Goal: Transaction & Acquisition: Purchase product/service

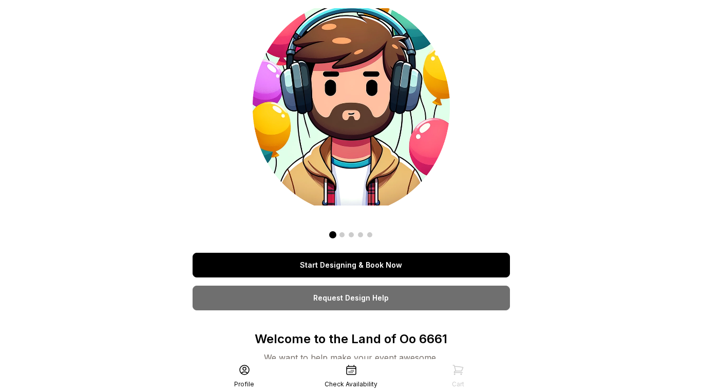
click at [332, 267] on link "Start Designing & Book Now" at bounding box center [352, 265] width 318 height 25
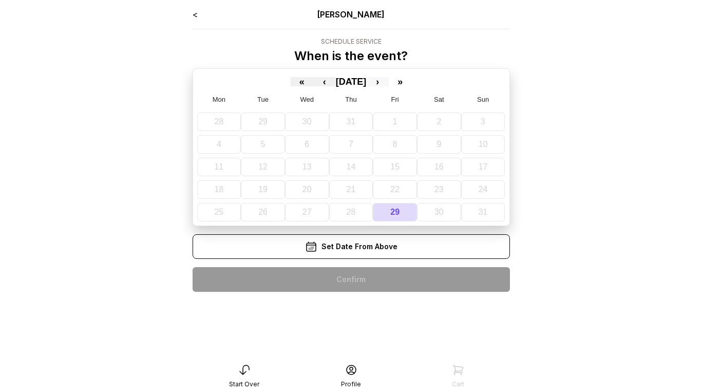
click at [388, 82] on button "›" at bounding box center [377, 81] width 23 height 9
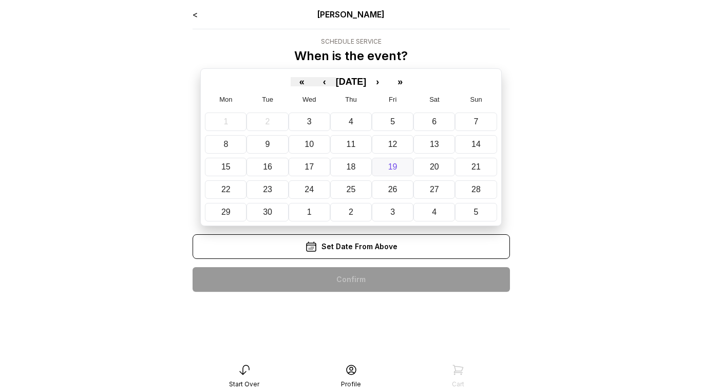
click at [396, 171] on abbr "19" at bounding box center [393, 166] width 9 height 9
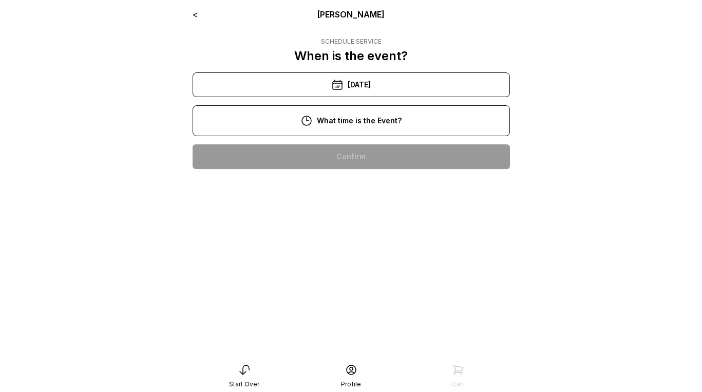
click at [367, 159] on div "10:00 am" at bounding box center [351, 156] width 301 height 25
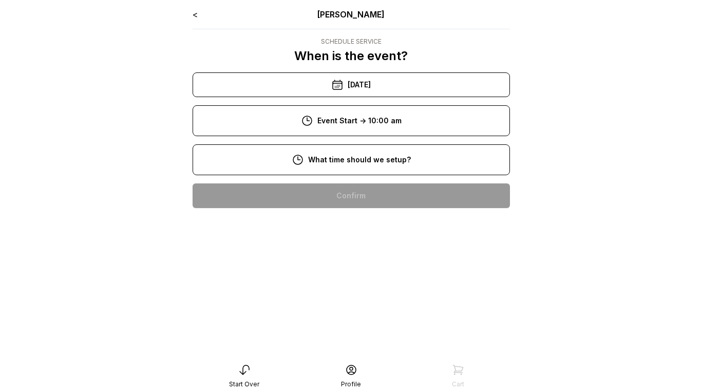
click at [370, 193] on div "8:00 am" at bounding box center [351, 195] width 301 height 25
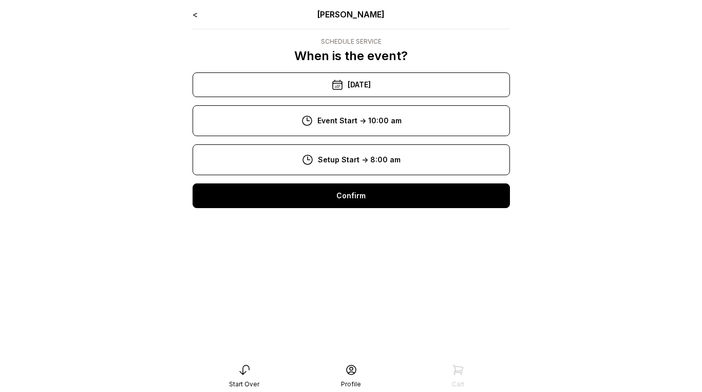
click at [370, 201] on div "Confirm" at bounding box center [352, 195] width 318 height 25
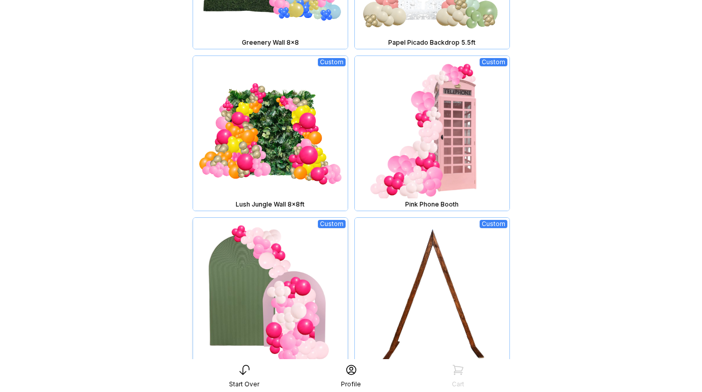
click at [297, 253] on img at bounding box center [270, 295] width 155 height 155
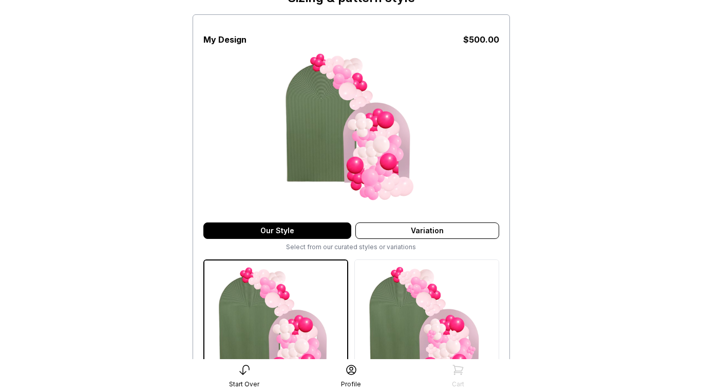
scroll to position [84, 0]
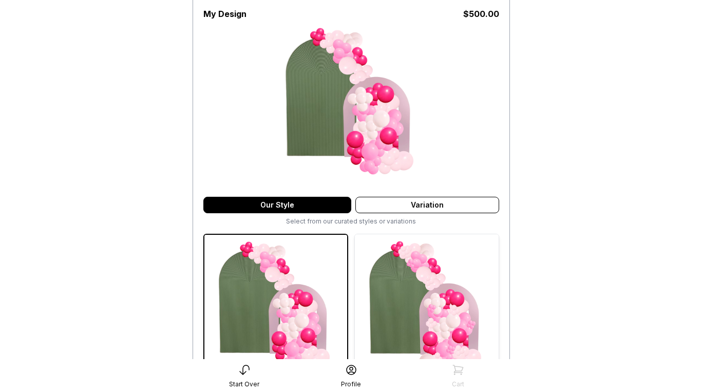
click at [424, 282] on img at bounding box center [427, 306] width 144 height 144
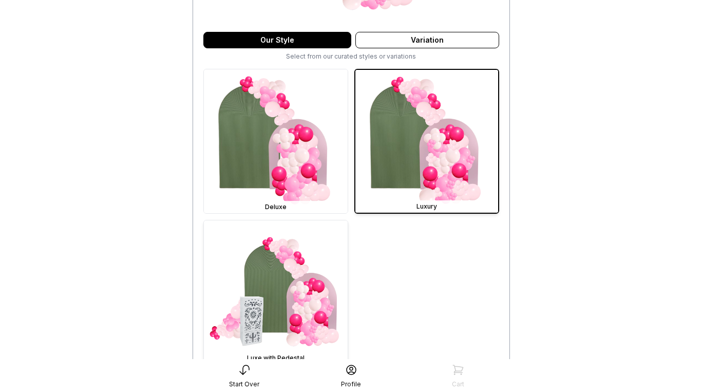
click at [291, 275] on img at bounding box center [276, 292] width 144 height 144
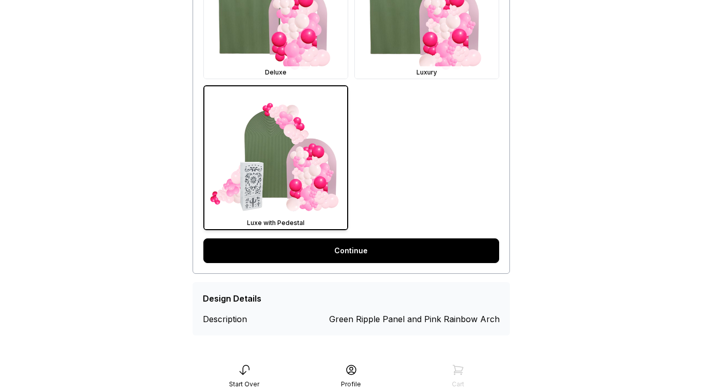
scroll to position [386, 0]
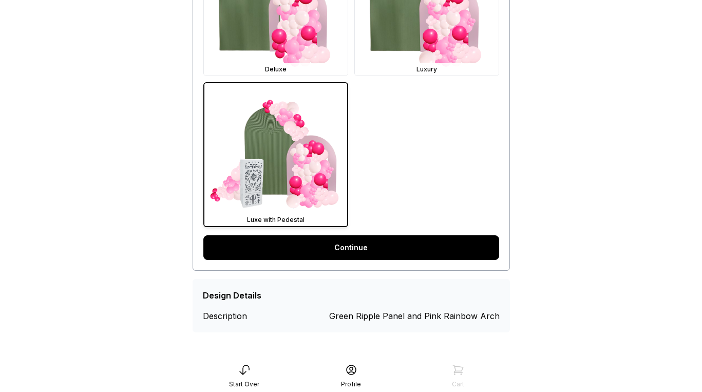
click at [340, 253] on link "Continue" at bounding box center [352, 247] width 296 height 25
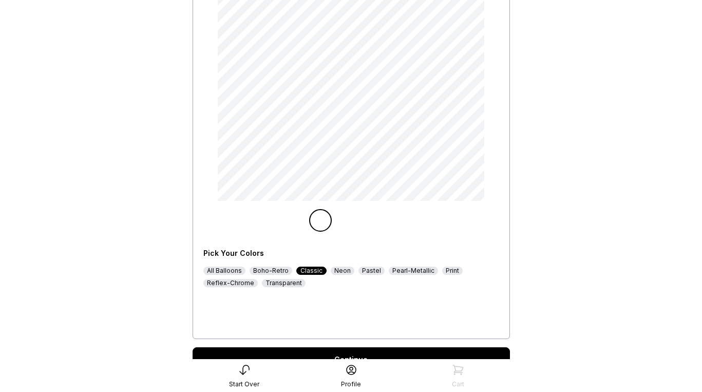
scroll to position [124, 0]
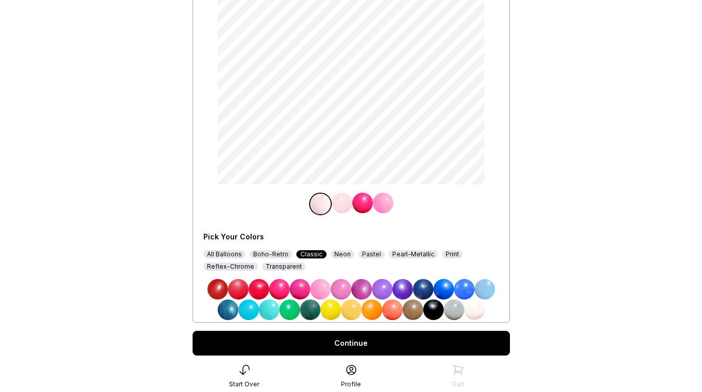
click at [348, 310] on img at bounding box center [351, 310] width 21 height 21
click at [361, 206] on img at bounding box center [363, 203] width 21 height 21
click at [394, 307] on img at bounding box center [392, 310] width 21 height 21
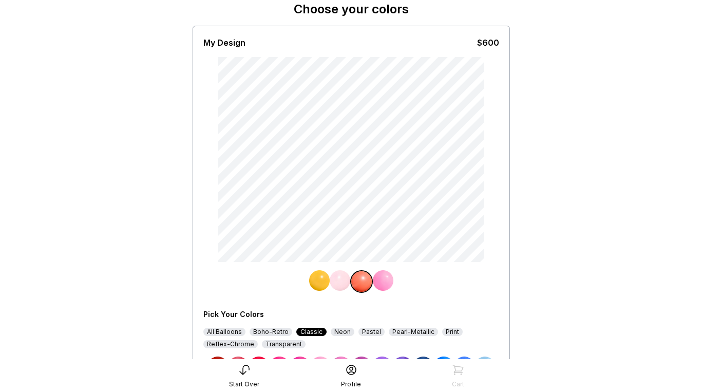
scroll to position [156, 0]
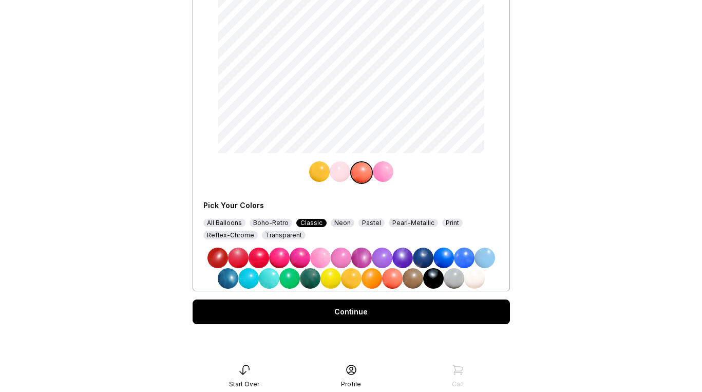
click at [397, 314] on div "Continue" at bounding box center [352, 312] width 318 height 25
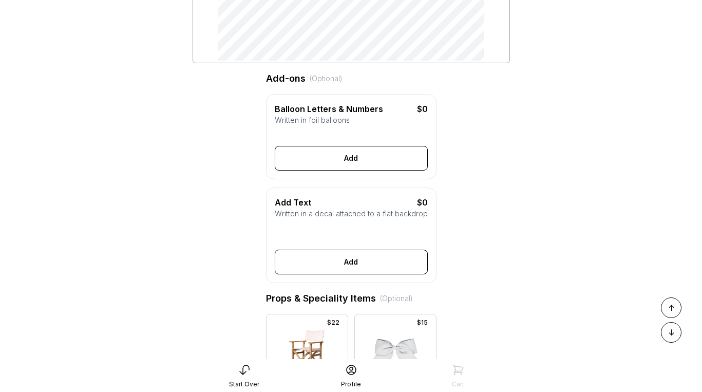
scroll to position [255, 0]
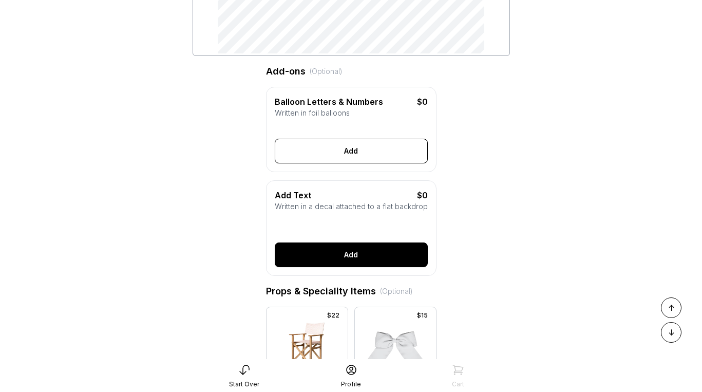
click at [346, 256] on button "Add" at bounding box center [351, 255] width 153 height 25
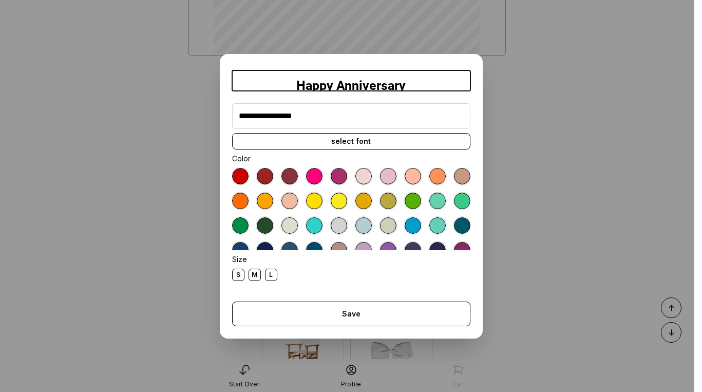
type input "**********"
click at [350, 141] on div "select font" at bounding box center [351, 141] width 238 height 16
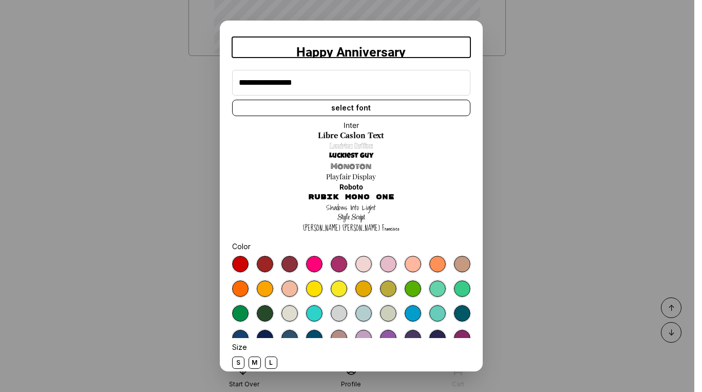
click at [353, 177] on link "Playfair Display" at bounding box center [351, 177] width 50 height 10
click at [363, 264] on div at bounding box center [364, 264] width 16 height 16
click at [250, 365] on div "M" at bounding box center [255, 363] width 12 height 12
click at [233, 364] on div "S" at bounding box center [238, 363] width 12 height 12
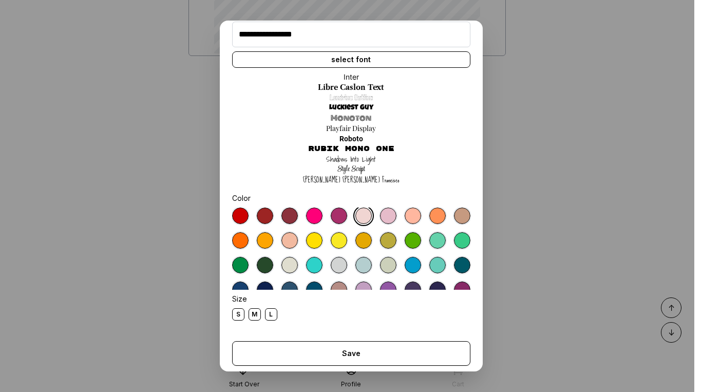
scroll to position [55, 0]
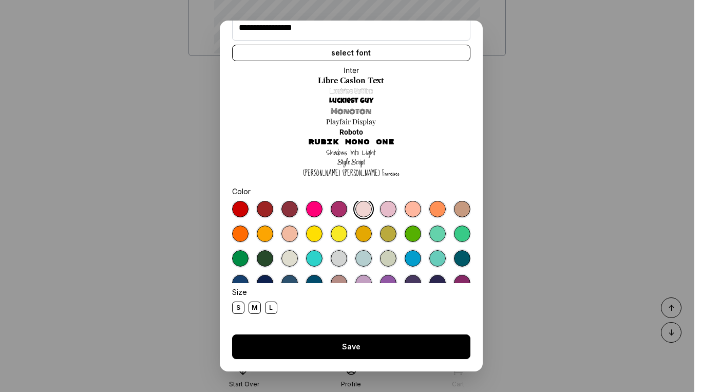
click at [326, 342] on button "Save" at bounding box center [351, 347] width 238 height 25
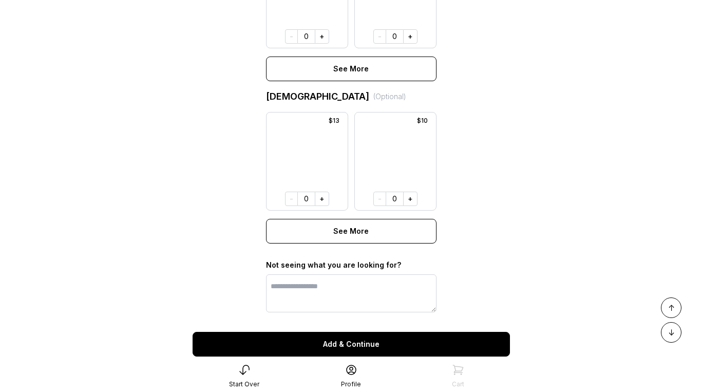
scroll to position [809, 0]
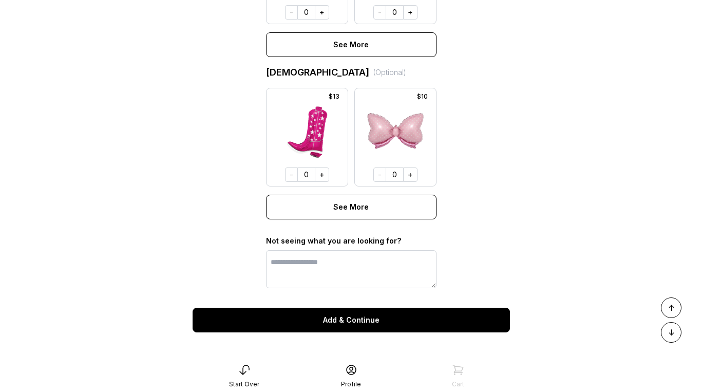
click at [350, 318] on button "Add & Continue" at bounding box center [352, 320] width 318 height 25
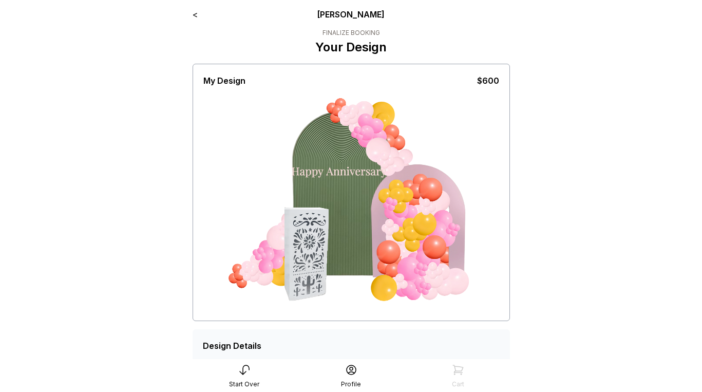
click at [454, 373] on icon at bounding box center [458, 369] width 10 height 9
click at [457, 368] on icon at bounding box center [458, 370] width 12 height 12
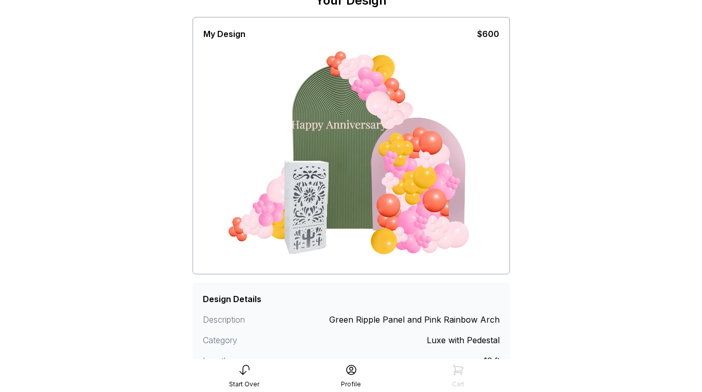
scroll to position [145, 0]
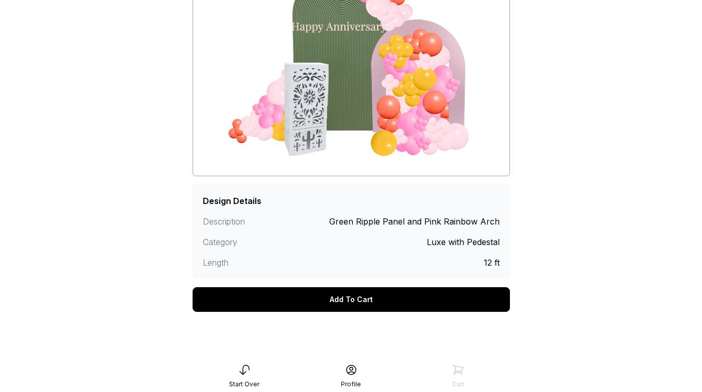
click at [393, 305] on div "Add To Cart" at bounding box center [352, 299] width 318 height 25
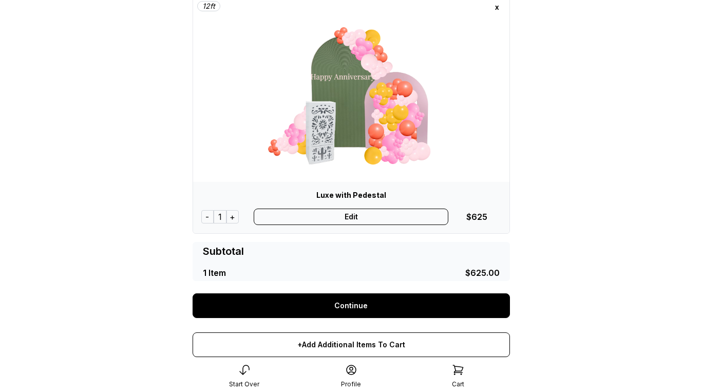
scroll to position [27, 0]
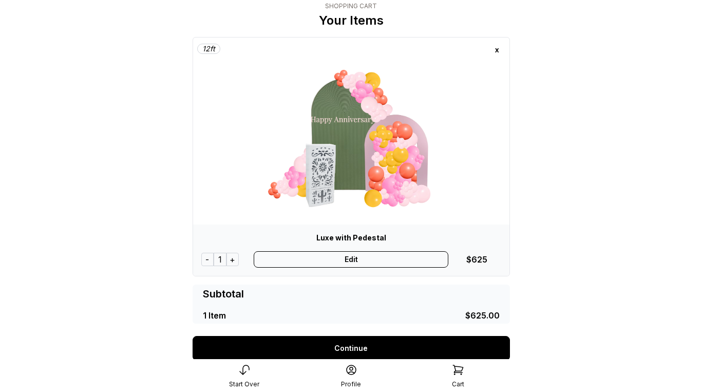
click at [349, 258] on div "Edit" at bounding box center [351, 259] width 195 height 16
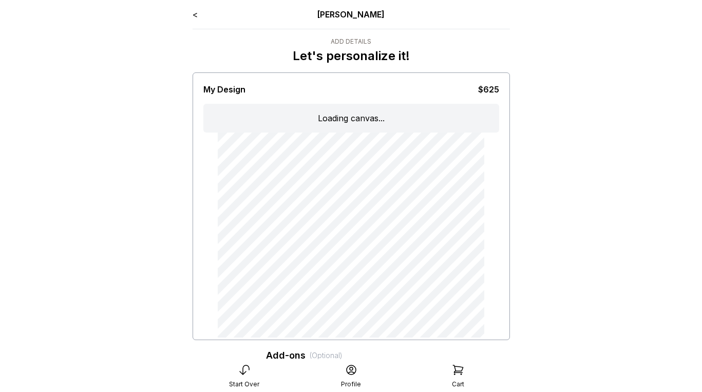
type input "**********"
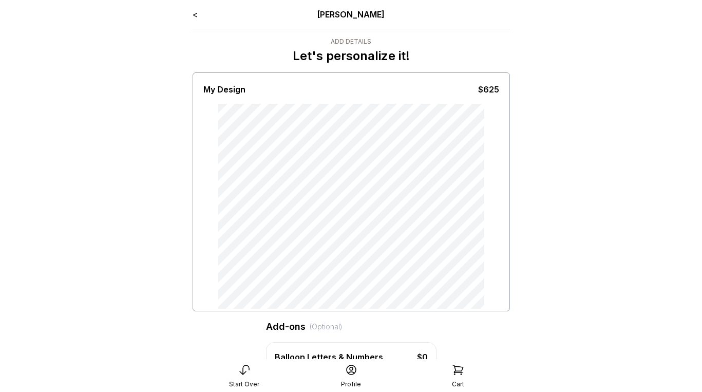
click at [196, 14] on link "<" at bounding box center [195, 14] width 5 height 10
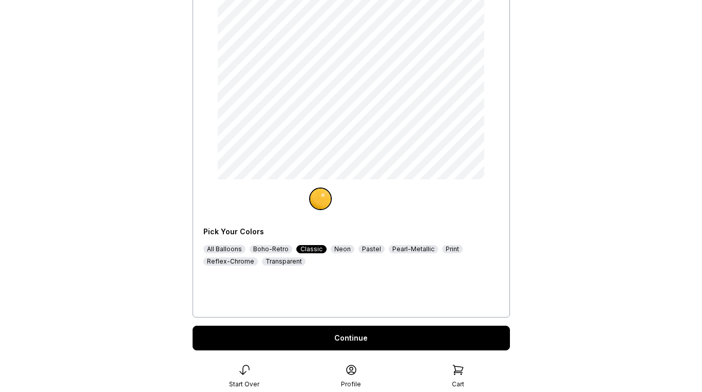
scroll to position [156, 0]
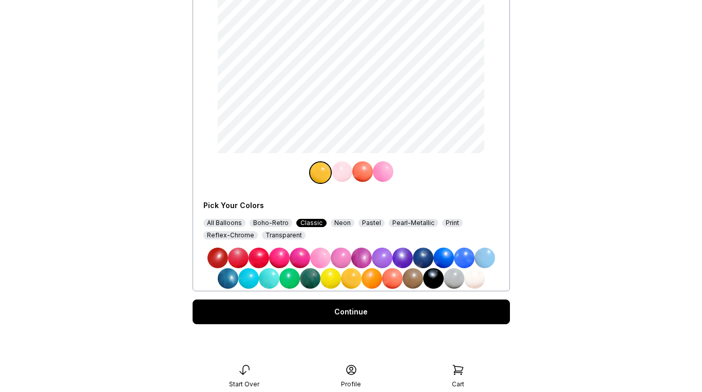
click at [341, 311] on div "Continue" at bounding box center [352, 312] width 318 height 25
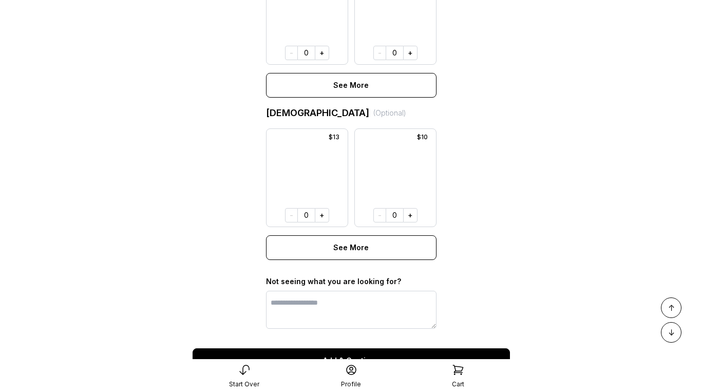
scroll to position [809, 0]
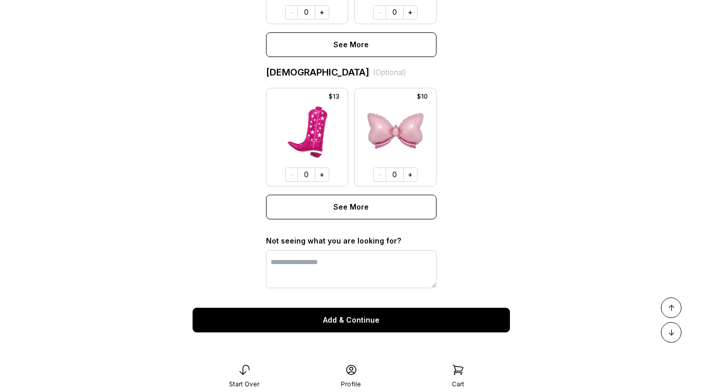
click at [341, 318] on button "Add & Continue" at bounding box center [352, 320] width 318 height 25
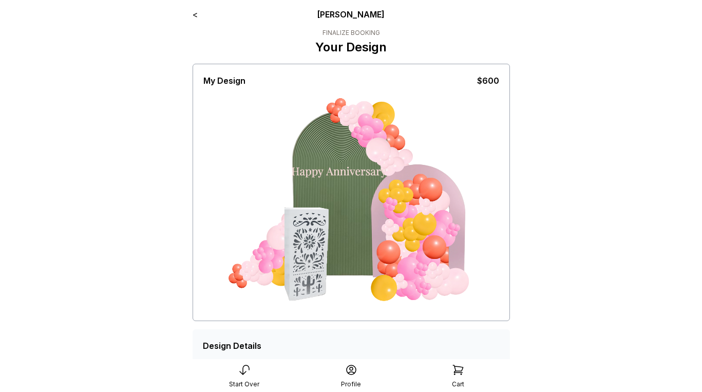
click at [197, 15] on link "<" at bounding box center [195, 14] width 5 height 10
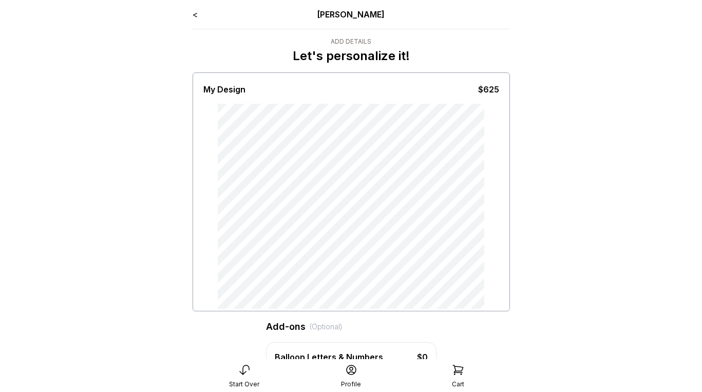
type input "**********"
